Goal: Information Seeking & Learning: Check status

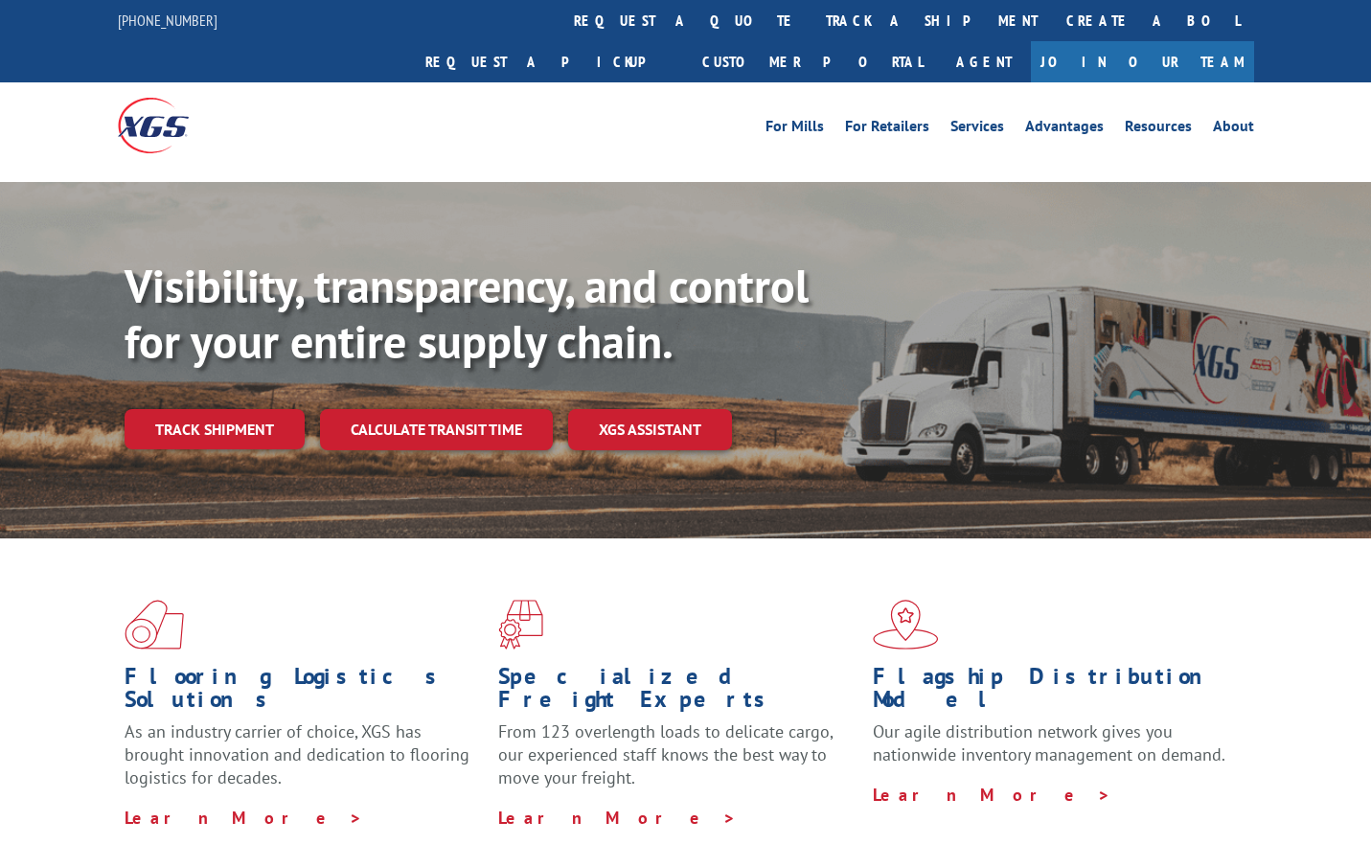
drag, startPoint x: 610, startPoint y: 23, endPoint x: 616, endPoint y: 35, distance: 13.7
click at [812, 23] on link "track a shipment" at bounding box center [932, 20] width 240 height 41
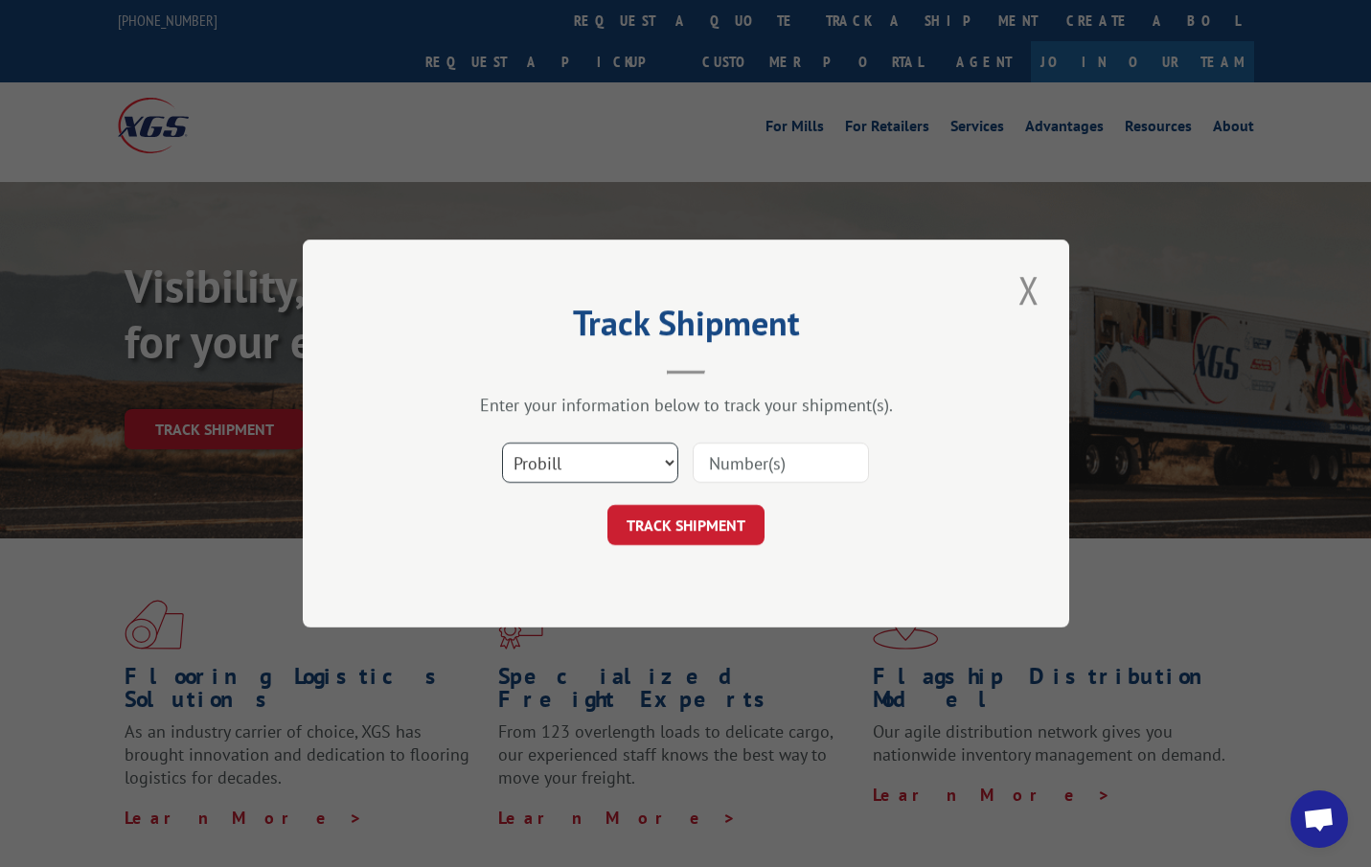
click at [585, 462] on select "Select category... Probill BOL PO" at bounding box center [590, 463] width 176 height 40
select select "bol"
click at [502, 443] on select "Select category... Probill BOL PO" at bounding box center [590, 463] width 176 height 40
click at [771, 455] on input at bounding box center [781, 463] width 176 height 40
type input "2825628"
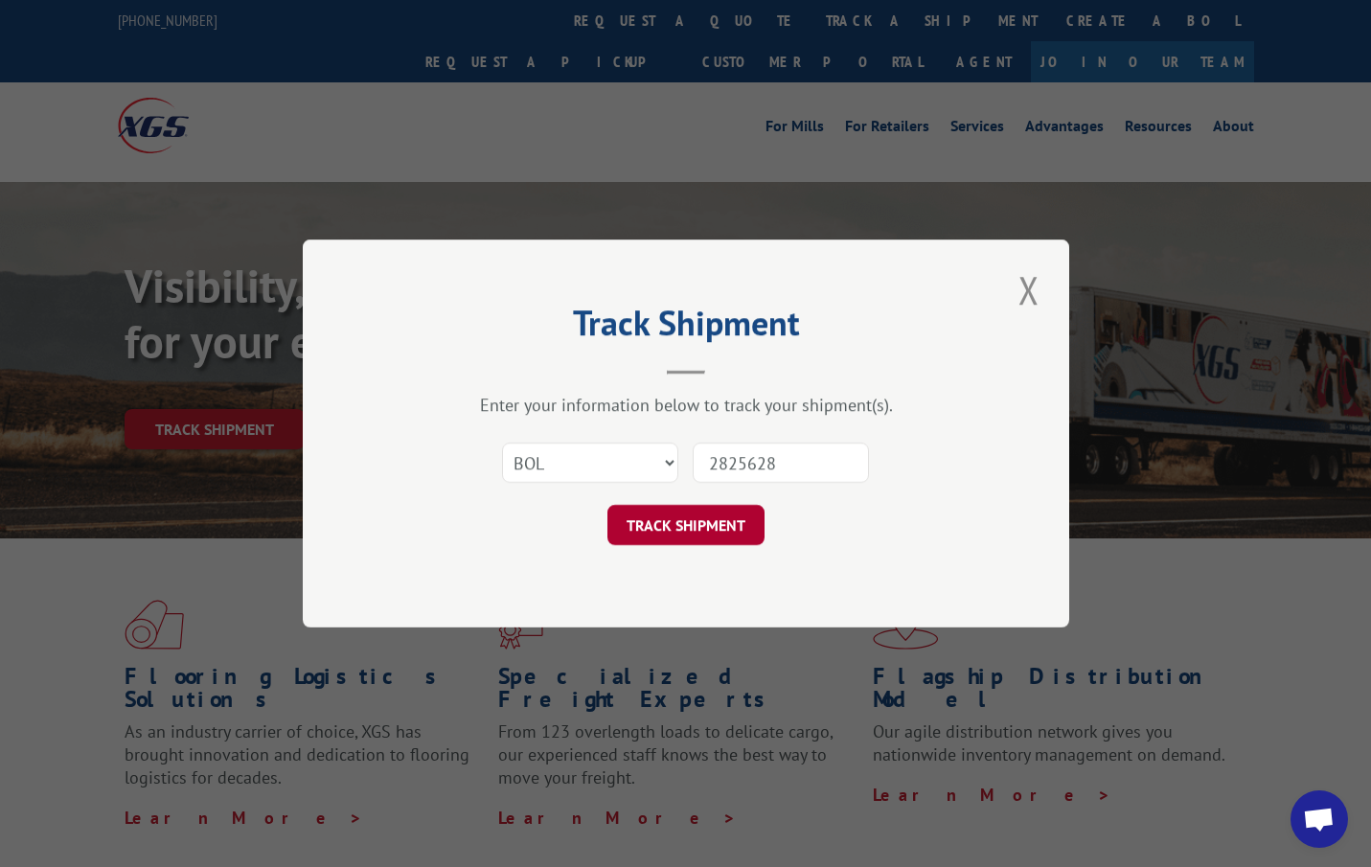
click at [658, 509] on button "TRACK SHIPMENT" at bounding box center [685, 525] width 157 height 40
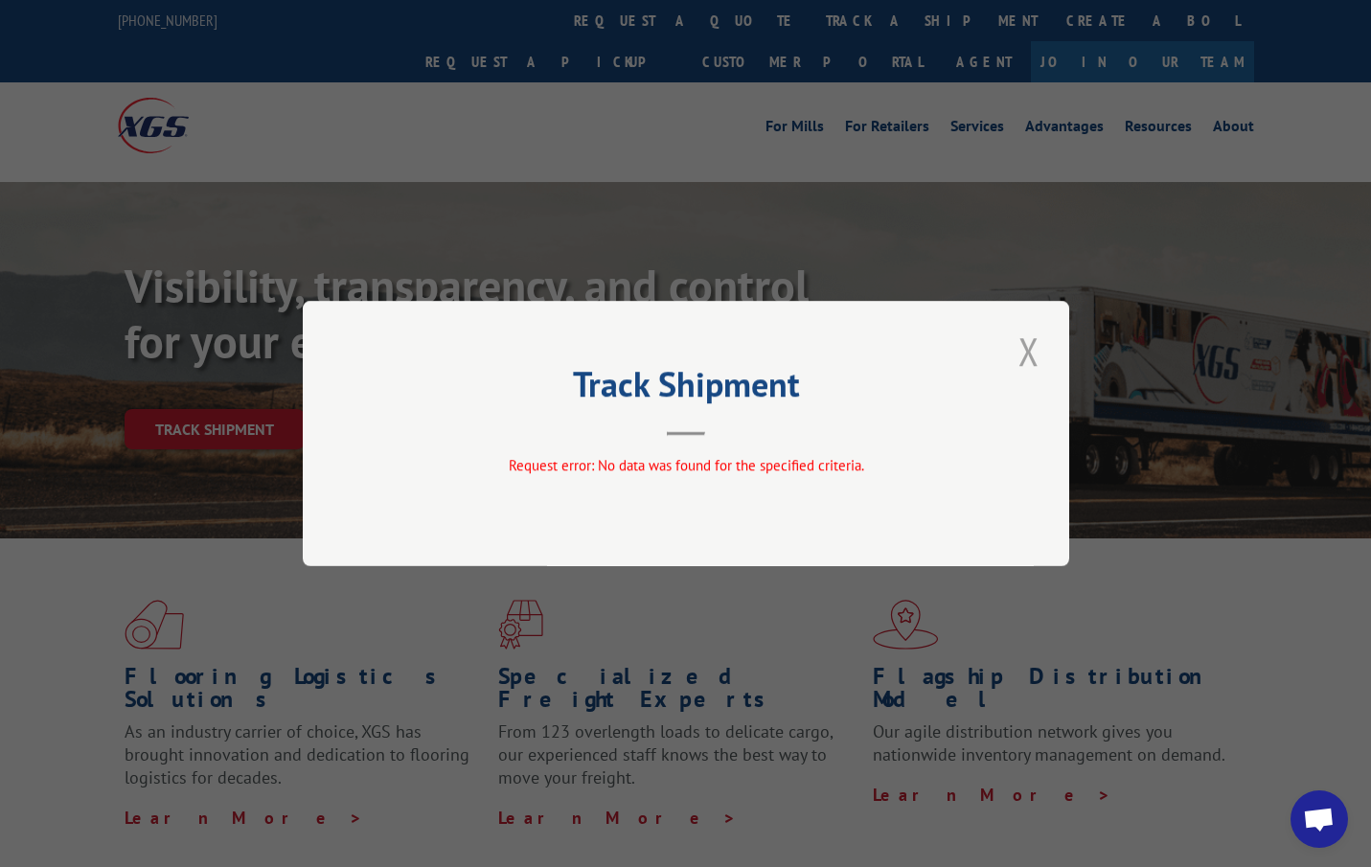
click at [1031, 350] on button "Close modal" at bounding box center [1029, 351] width 33 height 53
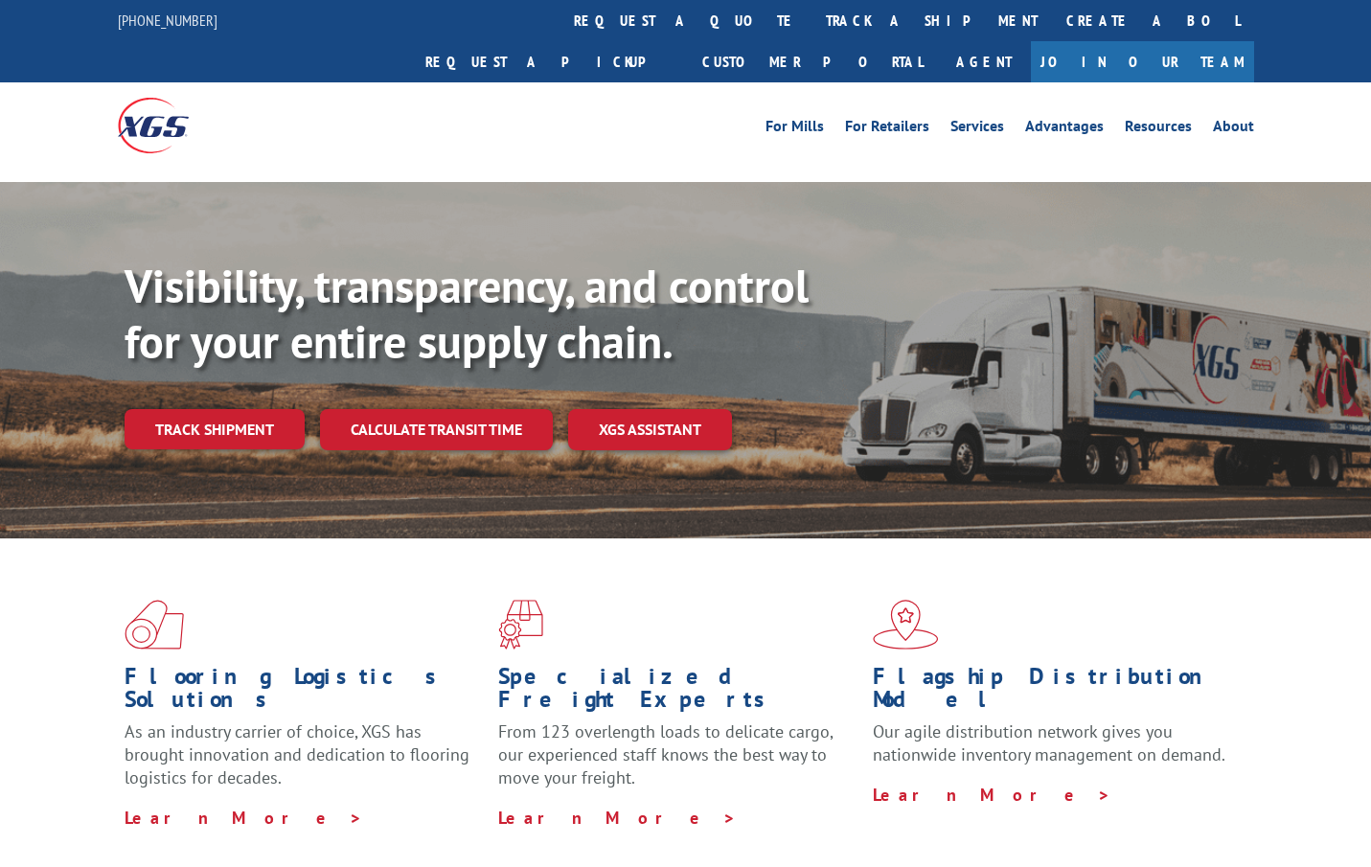
click at [812, 26] on link "track a shipment" at bounding box center [932, 20] width 240 height 41
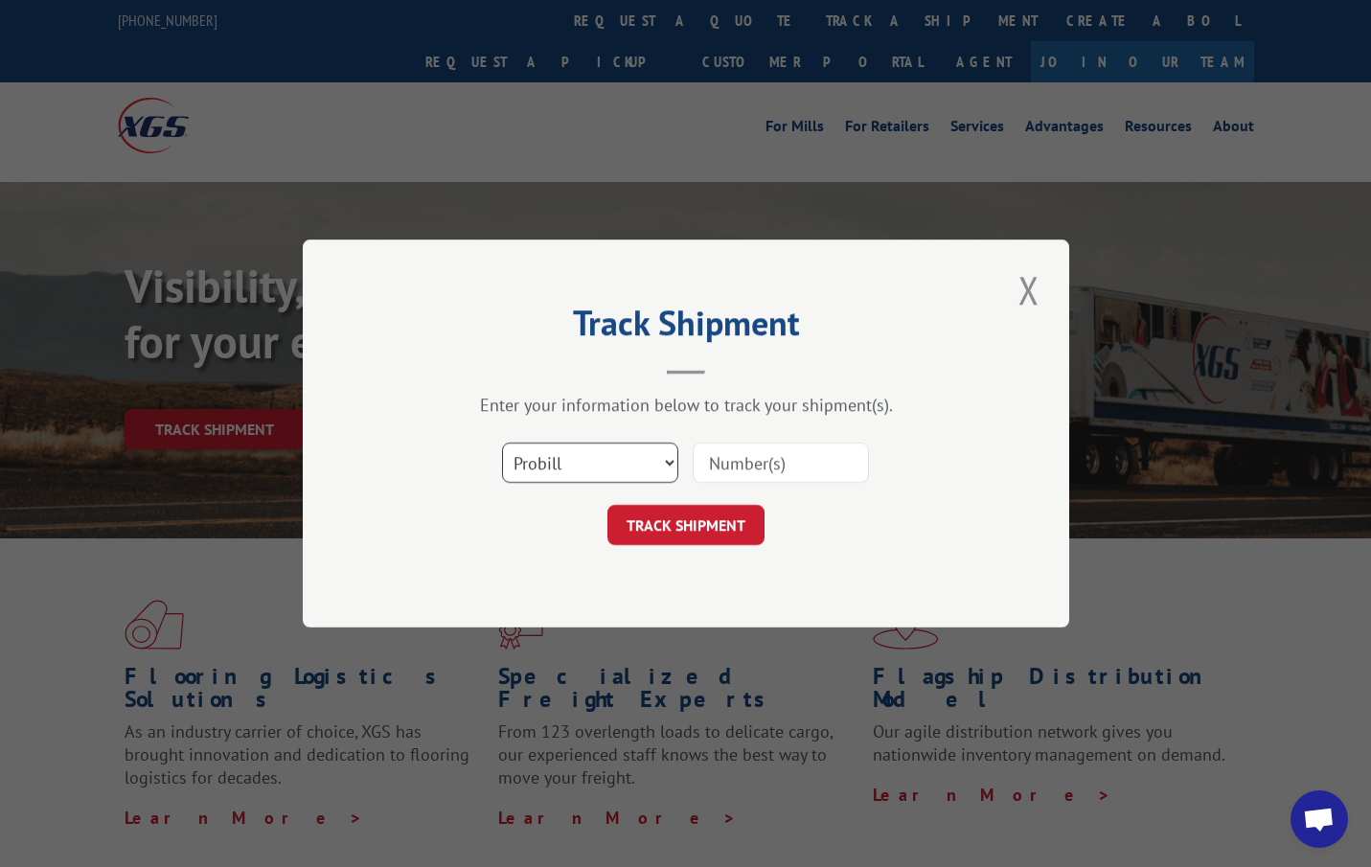
drag, startPoint x: 550, startPoint y: 461, endPoint x: 558, endPoint y: 486, distance: 26.1
click at [550, 461] on select "Select category... Probill BOL PO" at bounding box center [590, 463] width 176 height 40
select select "bol"
click at [502, 443] on select "Select category... Probill BOL PO" at bounding box center [590, 463] width 176 height 40
click at [811, 468] on input at bounding box center [781, 463] width 176 height 40
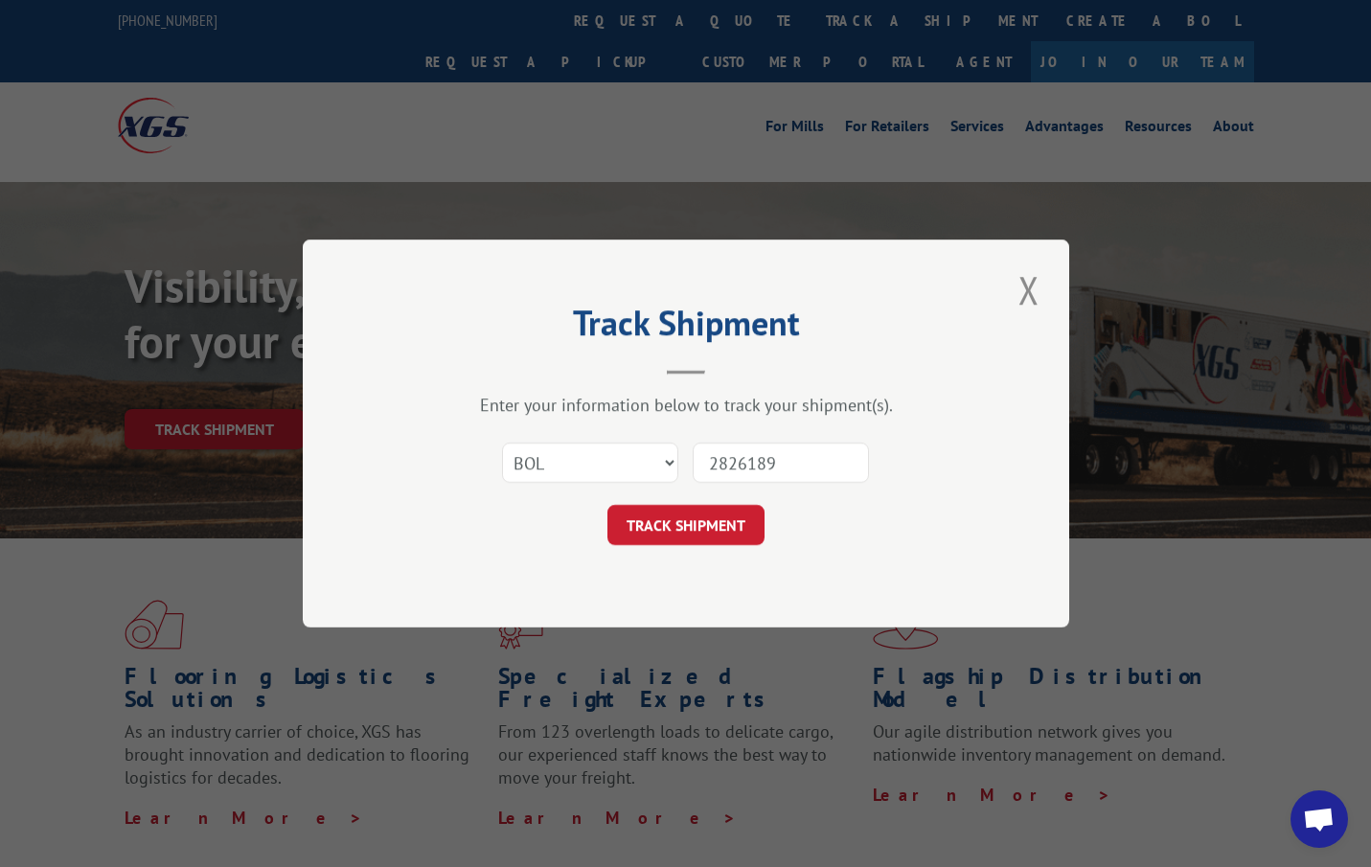
type input "2826189"
click at [703, 535] on button "TRACK SHIPMENT" at bounding box center [685, 525] width 157 height 40
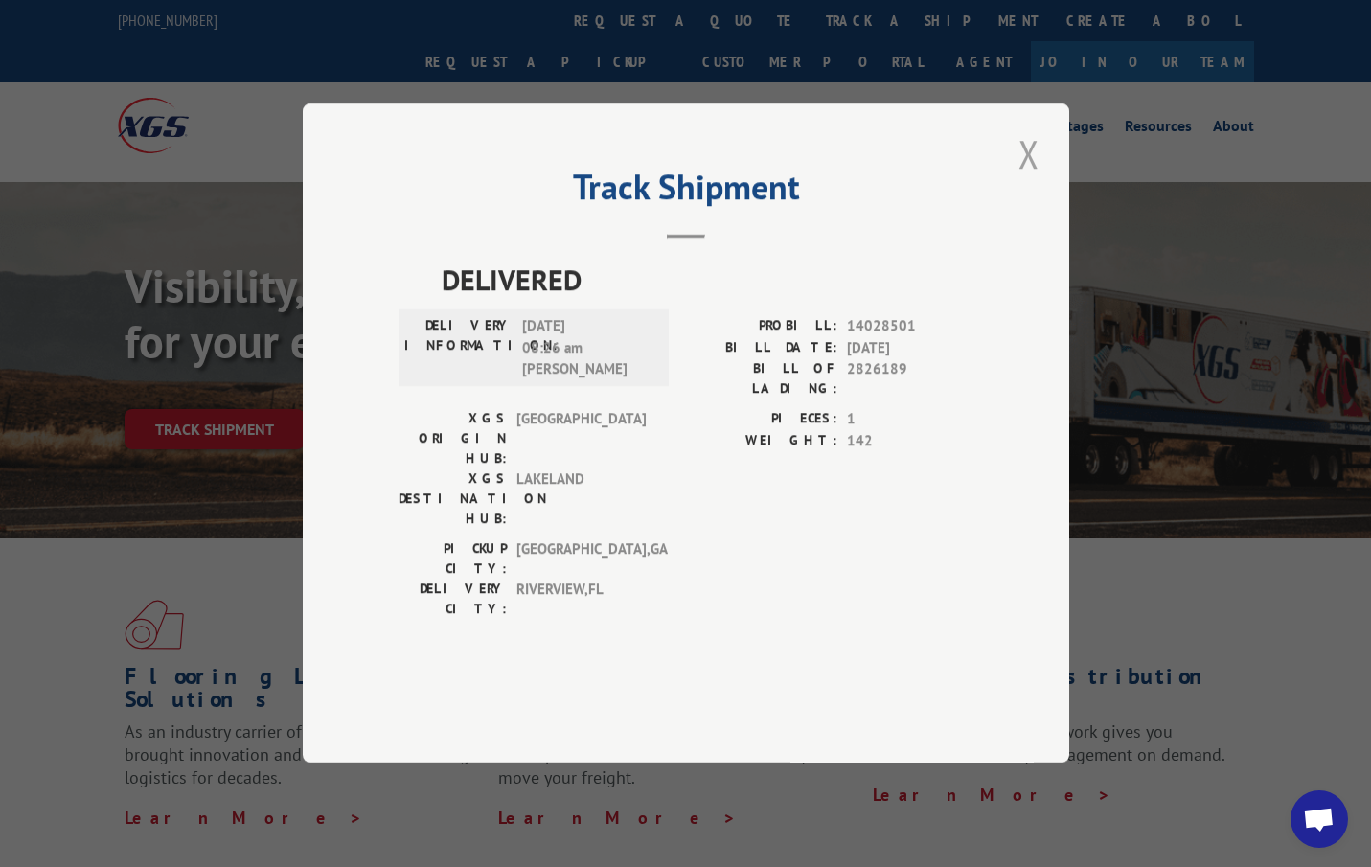
click at [1029, 180] on button "Close modal" at bounding box center [1029, 153] width 33 height 53
